Goal: Find specific page/section: Find specific page/section

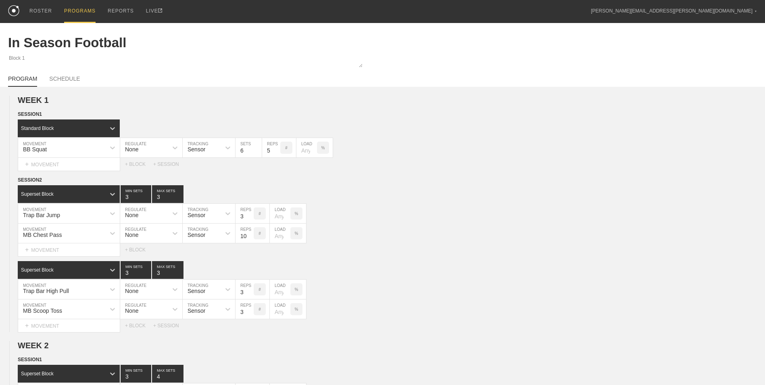
click at [71, 13] on div "PROGRAMS" at bounding box center [79, 11] width 31 height 23
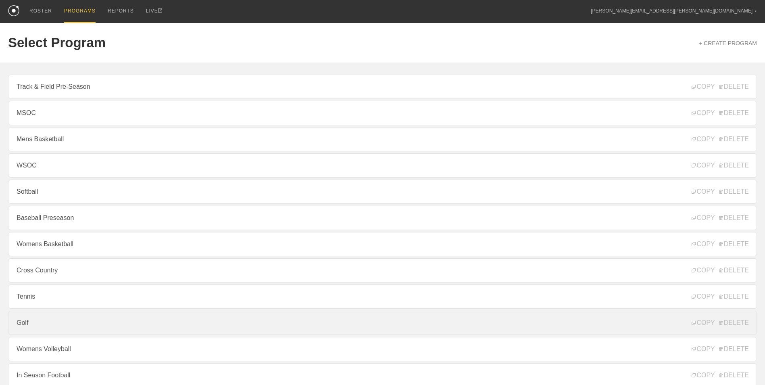
scroll to position [40, 0]
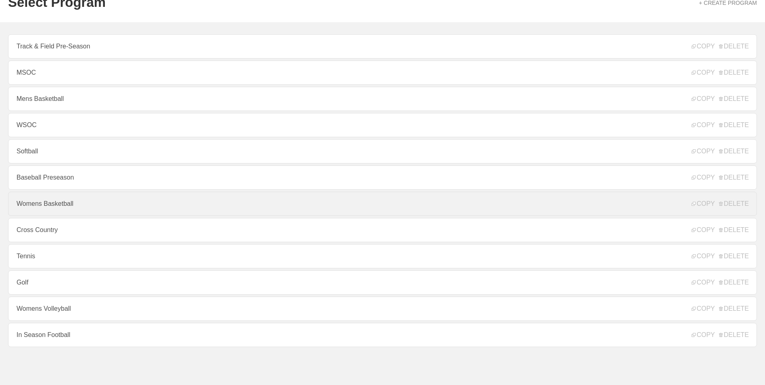
click at [90, 210] on link "Womens Basketball" at bounding box center [382, 204] width 749 height 24
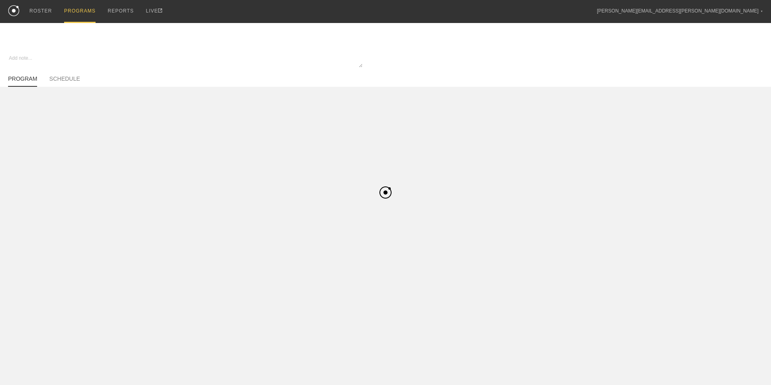
type textarea "x"
type input "Womens Basketball"
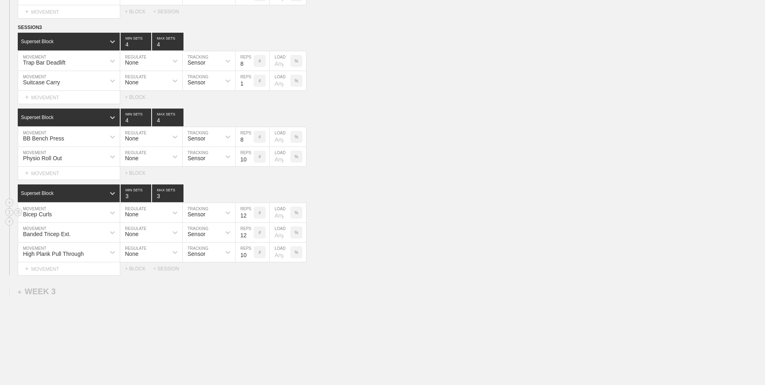
scroll to position [1129, 0]
